Goal: Task Accomplishment & Management: Use online tool/utility

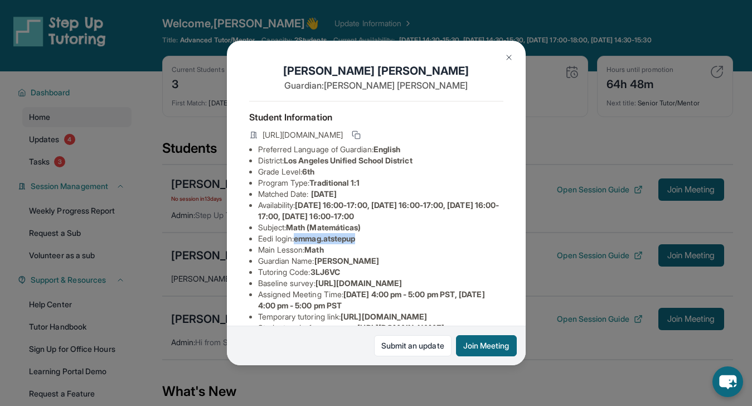
click at [499, 57] on button at bounding box center [509, 57] width 22 height 22
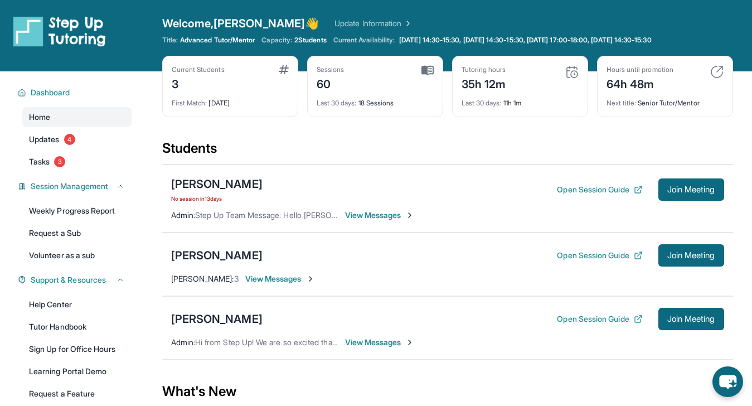
click at [653, 195] on div "Open Session Guide Join Meeting" at bounding box center [640, 189] width 167 height 22
click at [670, 190] on span "Join Meeting" at bounding box center [691, 189] width 48 height 7
click at [204, 172] on div "[PERSON_NAME] No session [DATE] Open Session Guide Join Meeting Admin : Step Up…" at bounding box center [447, 198] width 571 height 68
click at [204, 176] on div "[PERSON_NAME]" at bounding box center [216, 184] width 91 height 16
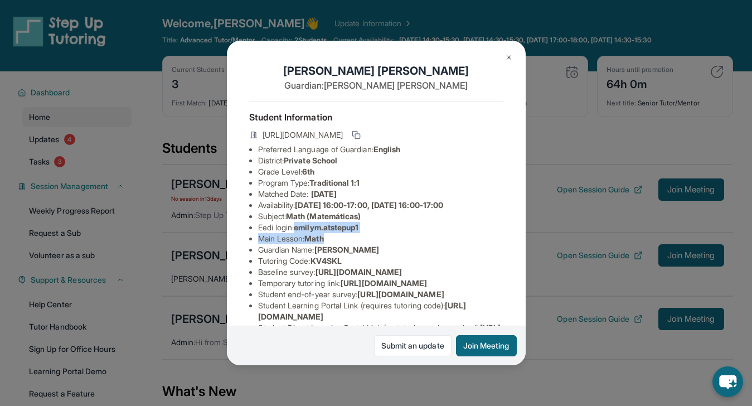
drag, startPoint x: 299, startPoint y: 238, endPoint x: 419, endPoint y: 246, distance: 120.2
click at [419, 246] on ul "Preferred Language of Guardian: English District: Private School Grade Level: 6…" at bounding box center [376, 250] width 254 height 212
click at [419, 244] on li "Main Lesson : Math" at bounding box center [380, 238] width 245 height 11
drag, startPoint x: 365, startPoint y: 235, endPoint x: 299, endPoint y: 237, distance: 65.8
click at [299, 232] on span "emilym.atstepup1" at bounding box center [326, 226] width 65 height 9
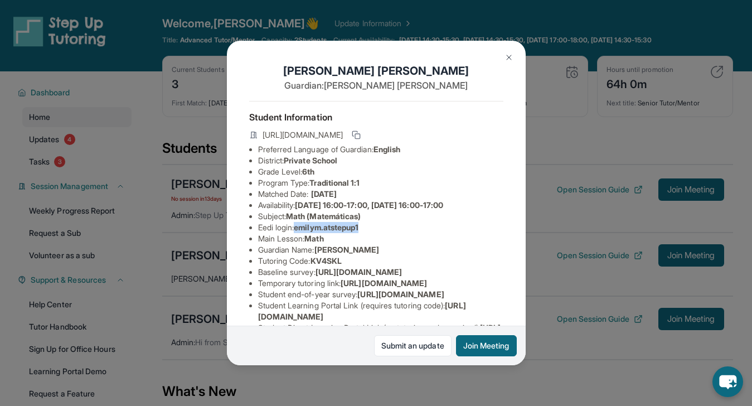
copy span "emilym.atstepup1"
